Goal: Find specific page/section: Find specific page/section

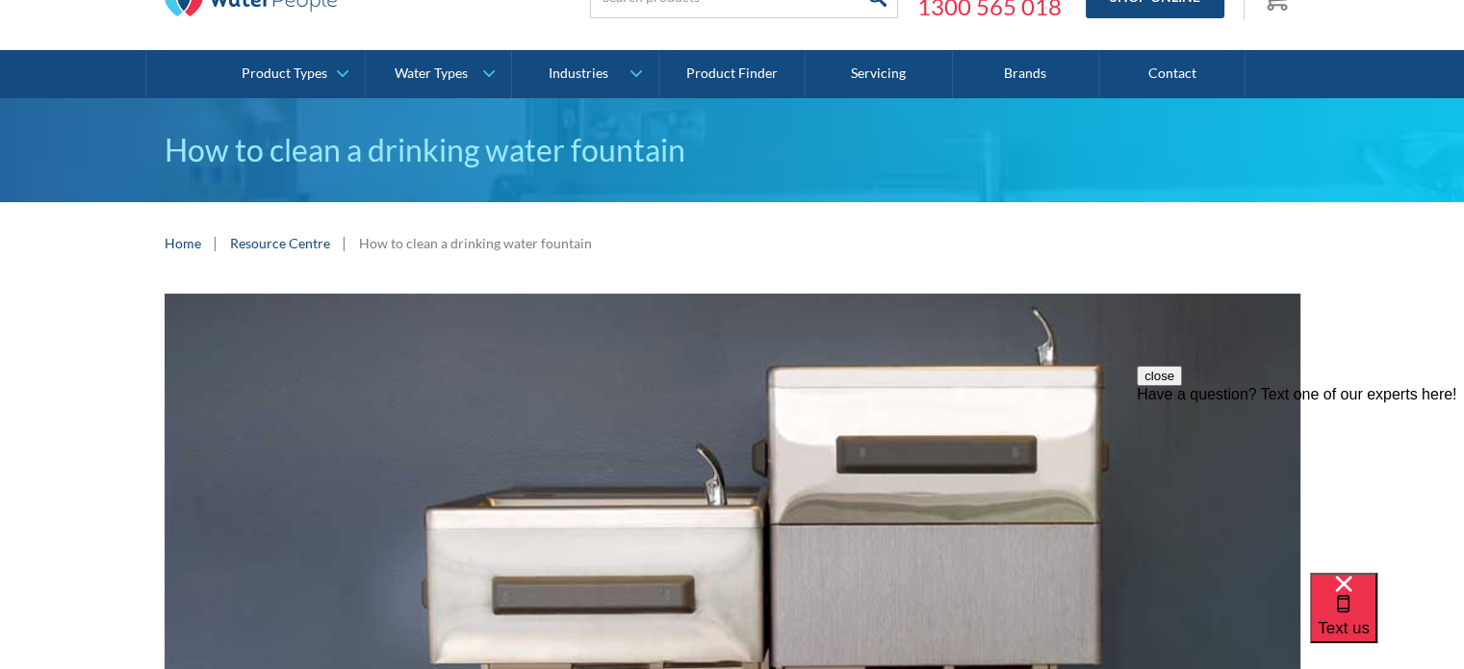
scroll to position [97, 0]
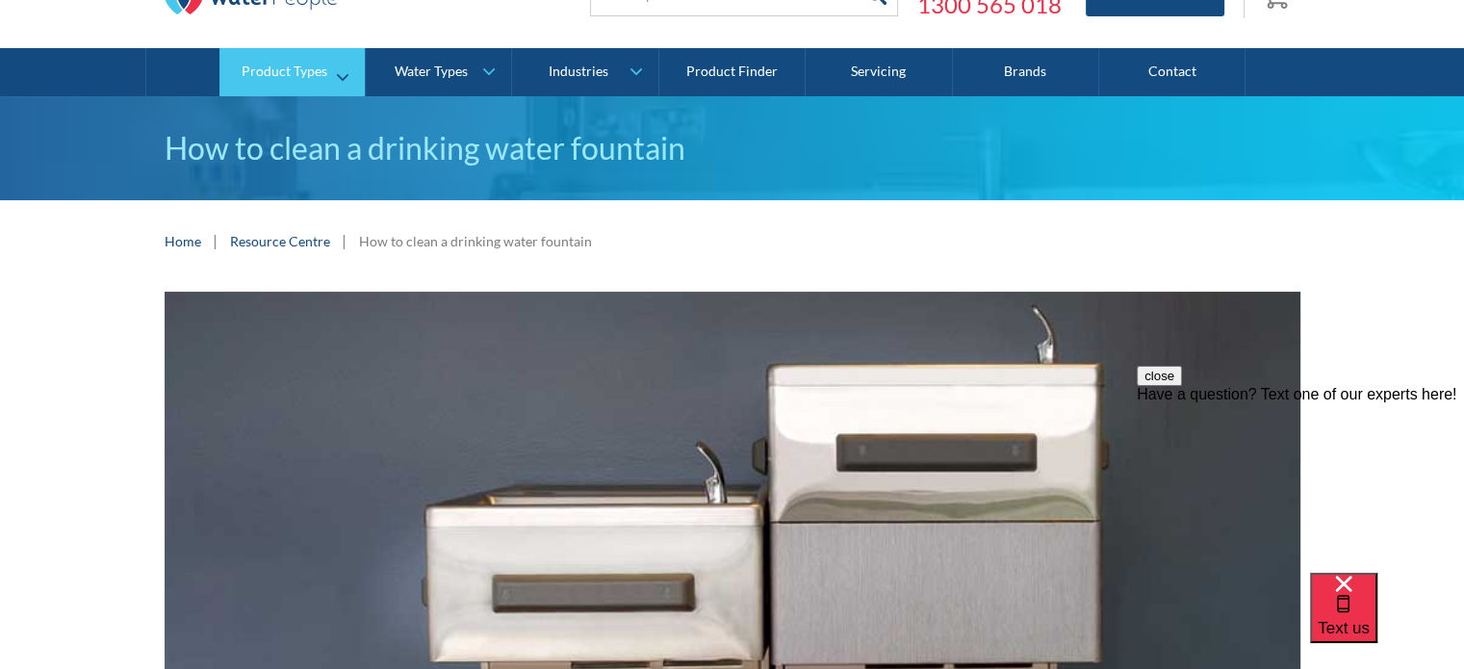
click at [338, 74] on link "Product Types" at bounding box center [291, 72] width 145 height 48
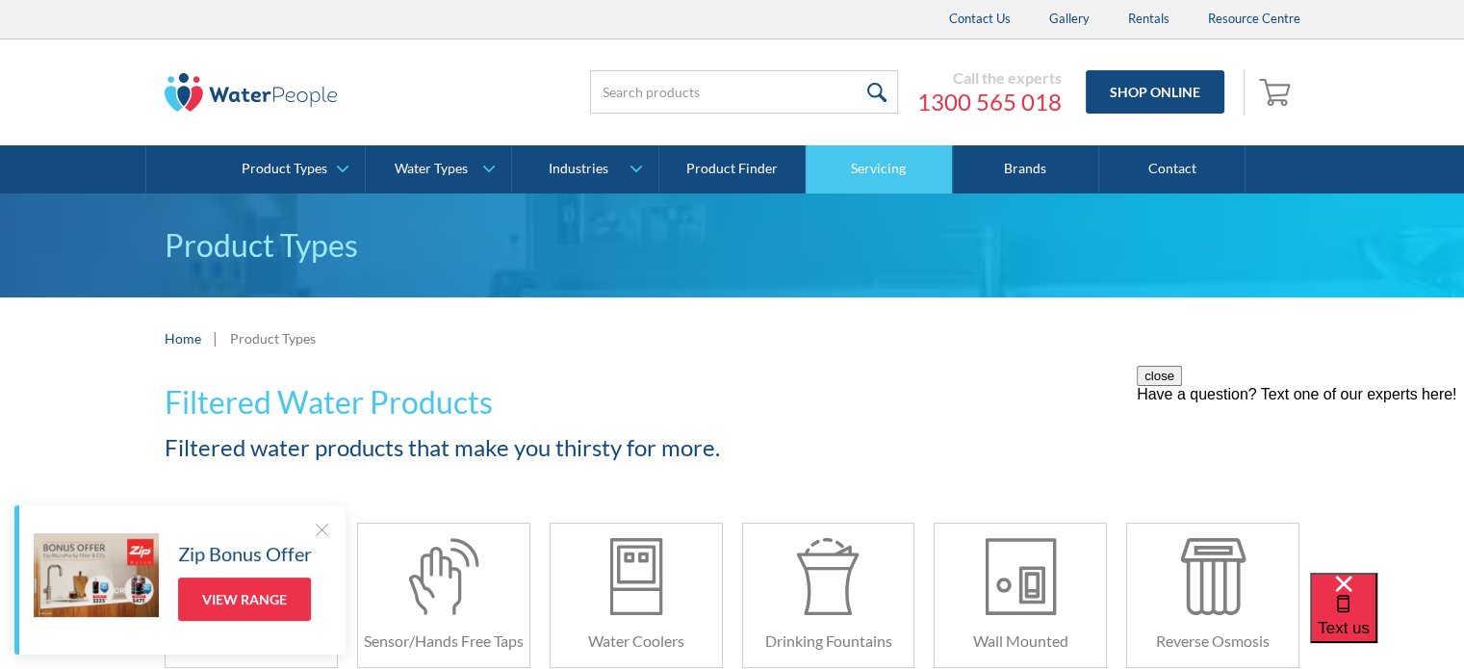
click at [866, 166] on link "Servicing" at bounding box center [879, 169] width 146 height 48
